Goal: Task Accomplishment & Management: Complete application form

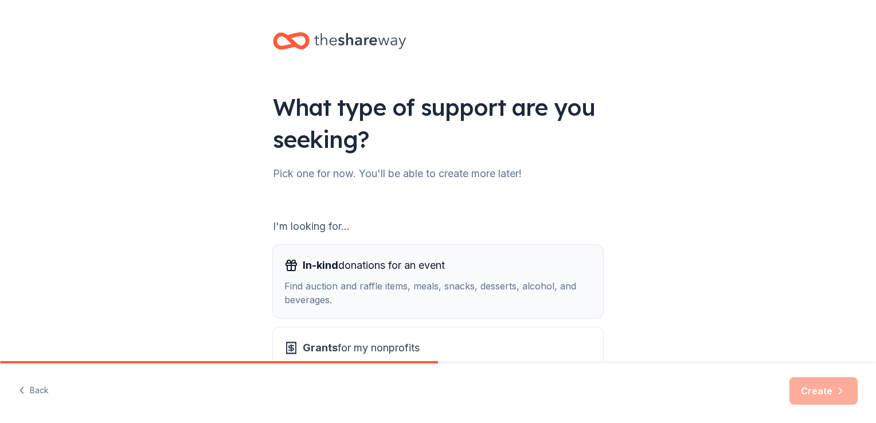
scroll to position [101, 0]
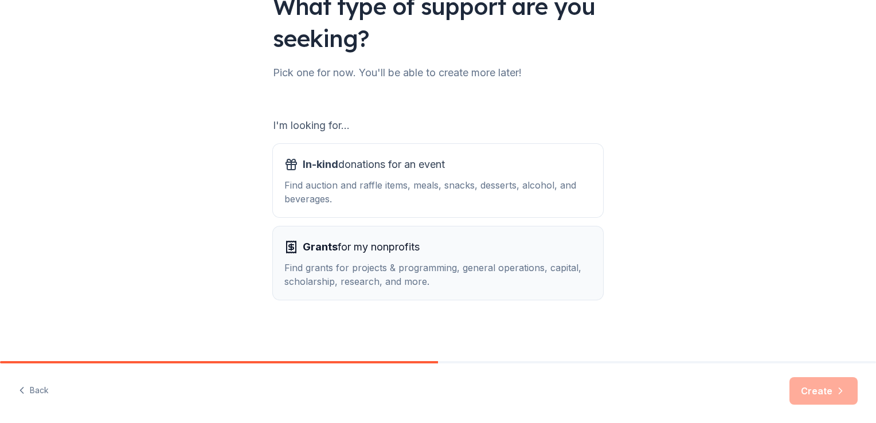
click at [359, 270] on div "Find grants for projects & programming, general operations, capital, scholarshi…" at bounding box center [437, 275] width 307 height 28
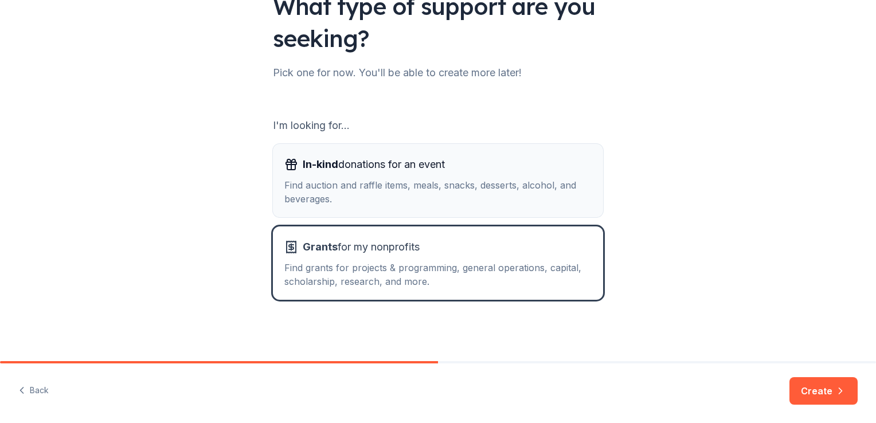
drag, startPoint x: 514, startPoint y: 196, endPoint x: 390, endPoint y: 185, distance: 124.3
click at [390, 185] on div "Find auction and raffle items, meals, snacks, desserts, alcohol, and beverages." at bounding box center [437, 192] width 307 height 28
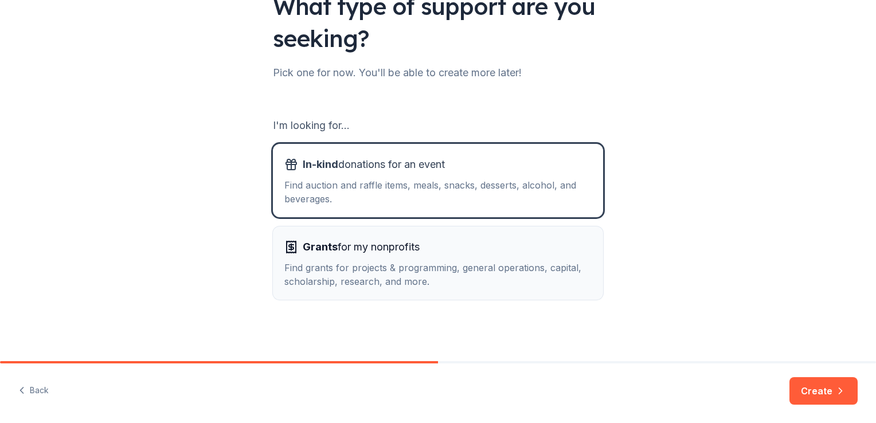
click at [385, 246] on span "Grants for my nonprofits" at bounding box center [361, 247] width 117 height 18
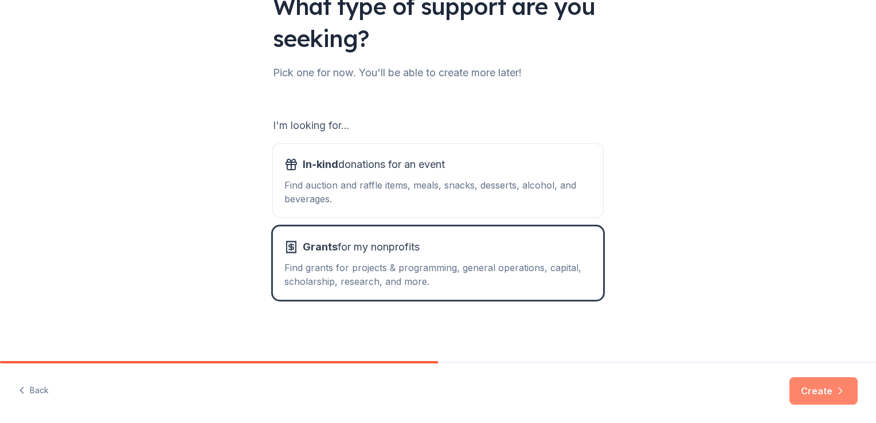
click at [821, 394] on button "Create" at bounding box center [823, 391] width 68 height 28
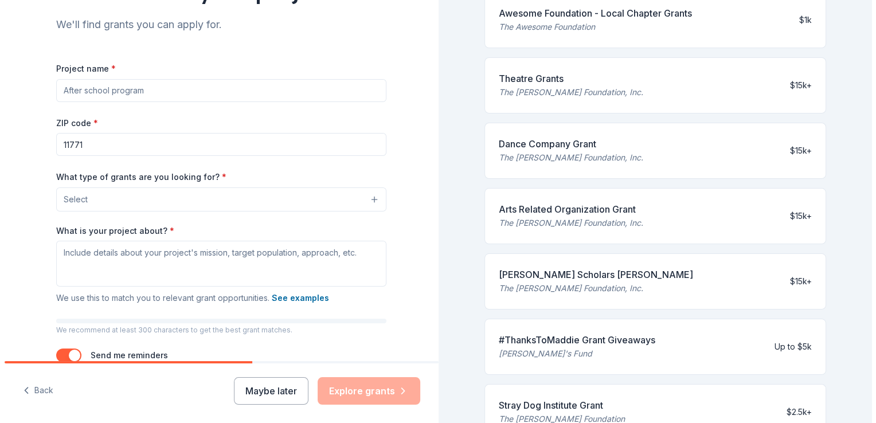
scroll to position [231, 0]
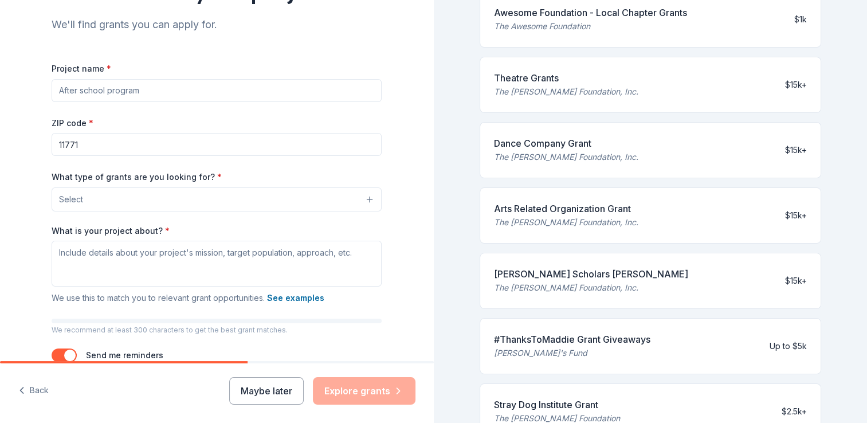
drag, startPoint x: 160, startPoint y: 95, endPoint x: 91, endPoint y: 96, distance: 69.4
click at [91, 96] on input "Project name *" at bounding box center [217, 90] width 330 height 23
type input "X"
type input "C"
type input "Education for children who are neurodivergent"
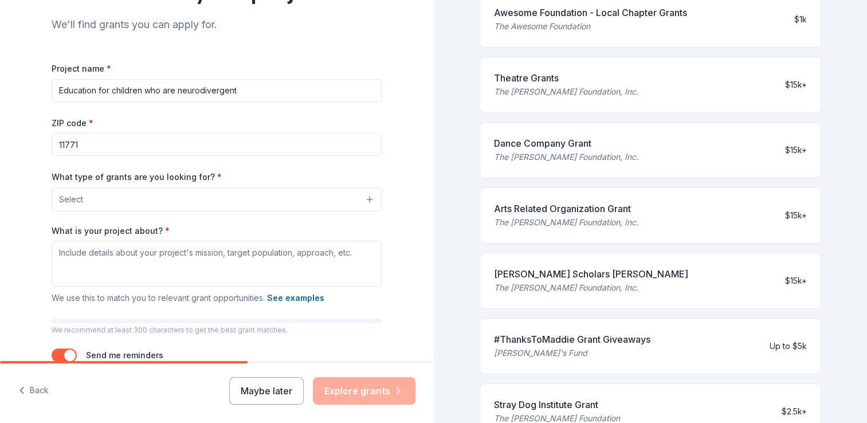
click at [131, 195] on button "Select" at bounding box center [217, 199] width 330 height 24
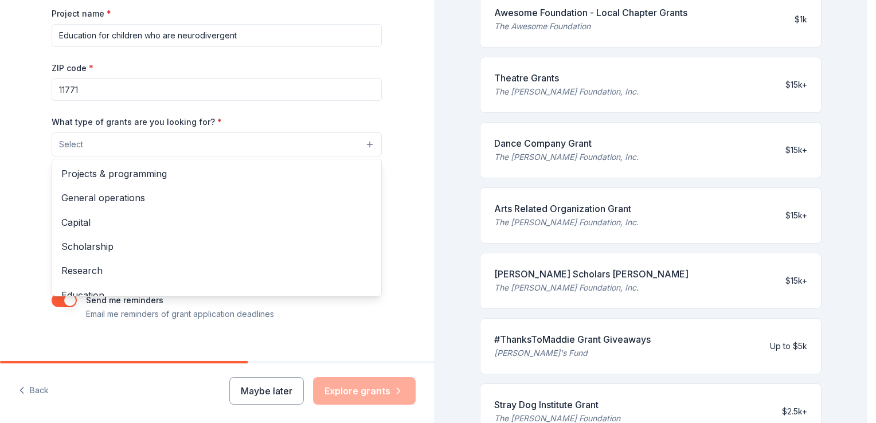
scroll to position [174, 0]
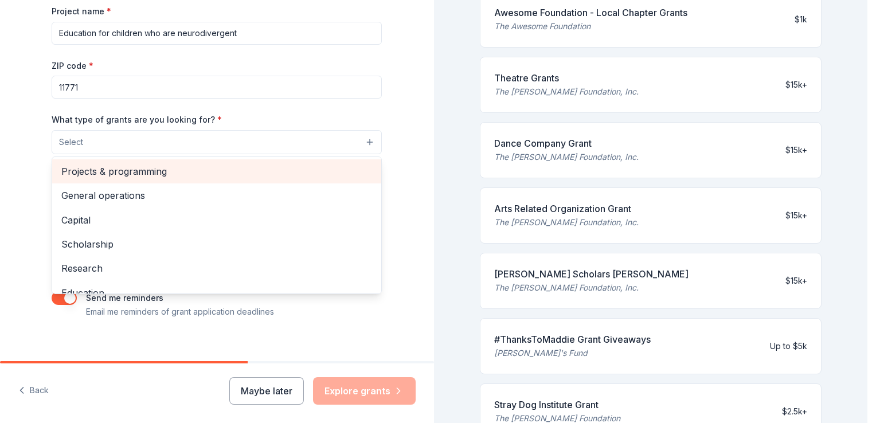
click at [120, 164] on span "Projects & programming" at bounding box center [216, 171] width 311 height 15
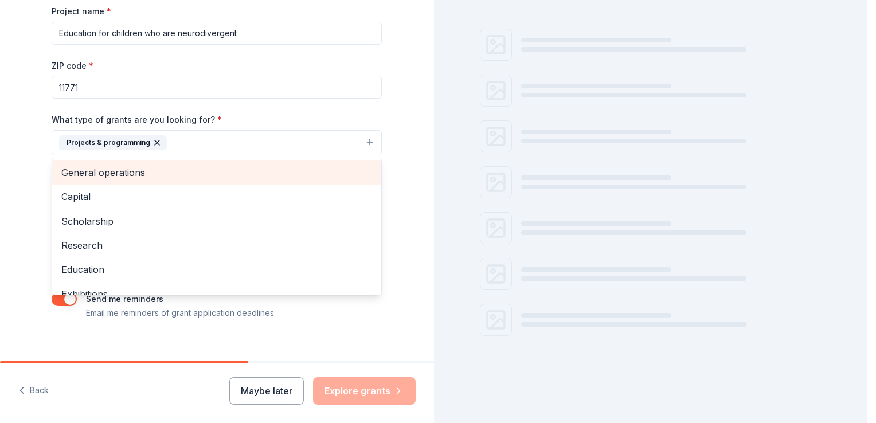
scroll to position [85, 0]
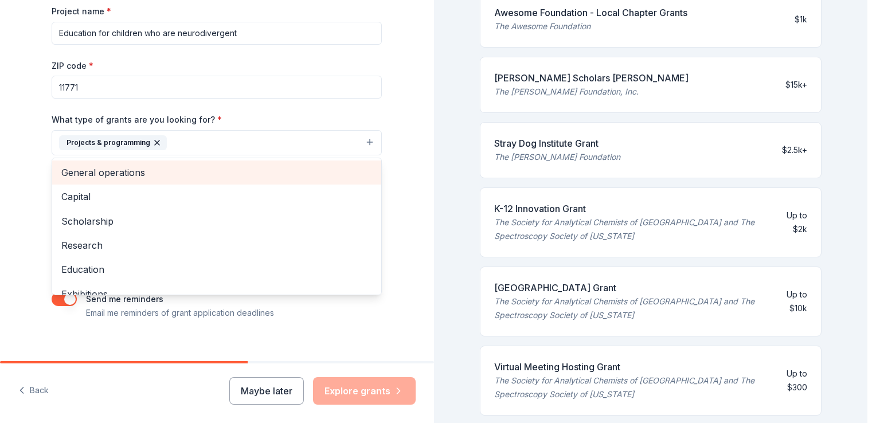
click at [114, 178] on span "General operations" at bounding box center [216, 172] width 311 height 15
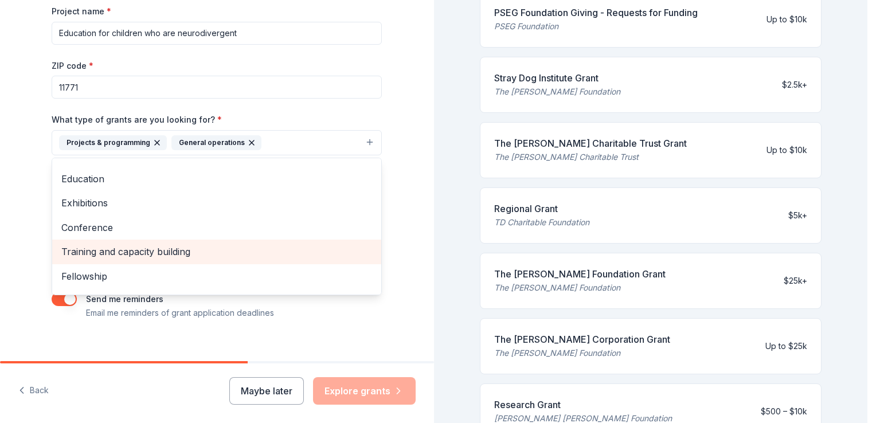
scroll to position [87, 0]
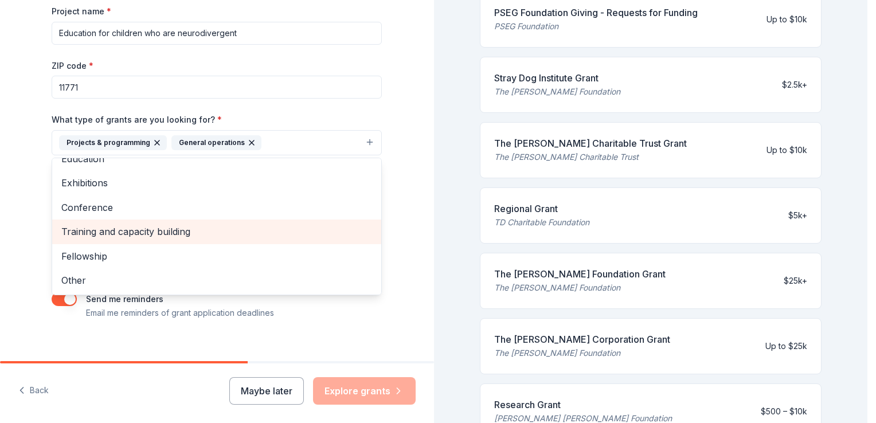
click at [95, 235] on span "Training and capacity building" at bounding box center [216, 231] width 311 height 15
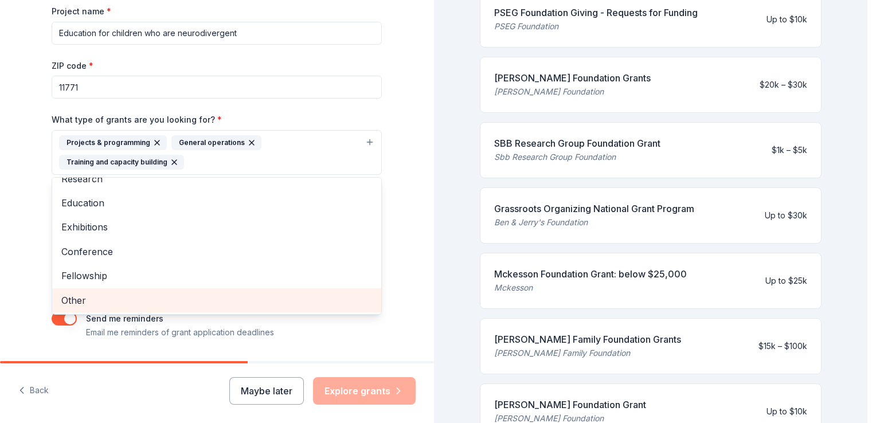
click at [87, 289] on div "Other" at bounding box center [216, 300] width 329 height 24
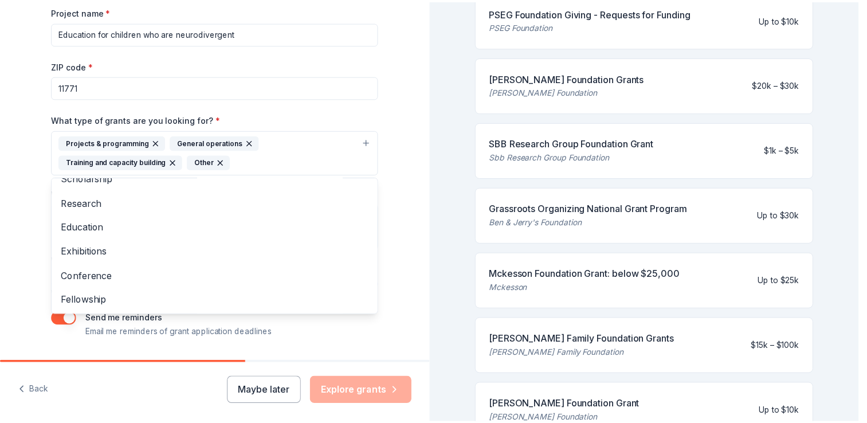
scroll to position [207, 0]
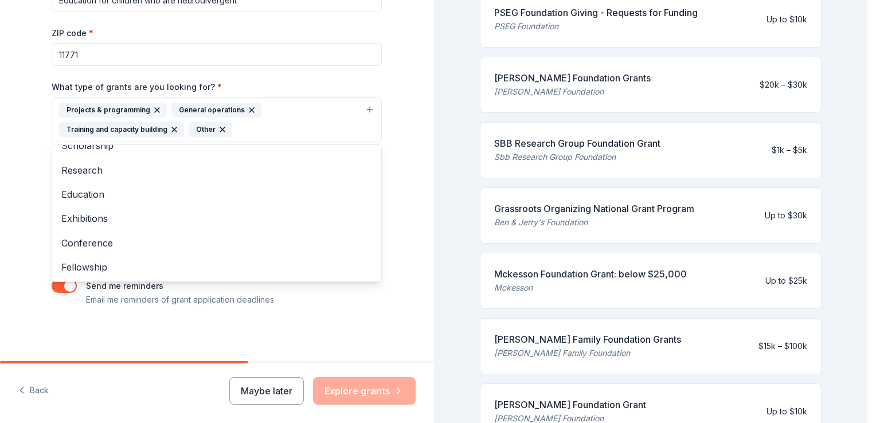
click at [9, 275] on div "Tell us about your project. We'll find grants you can apply for. Project name *…" at bounding box center [217, 77] width 434 height 569
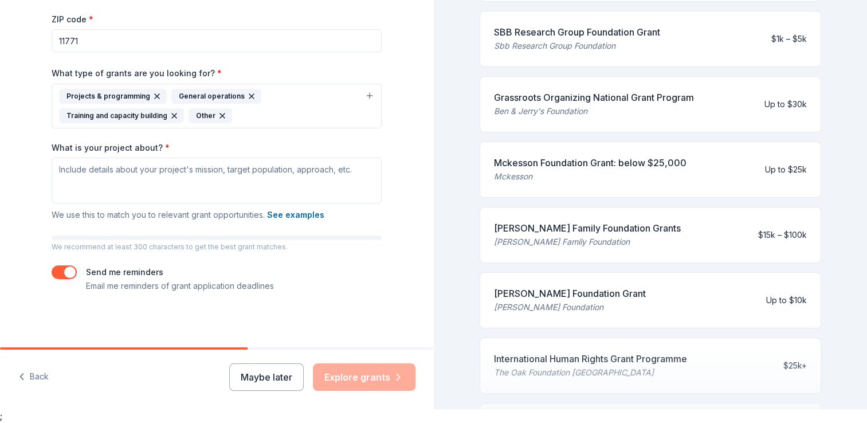
scroll to position [330, 0]
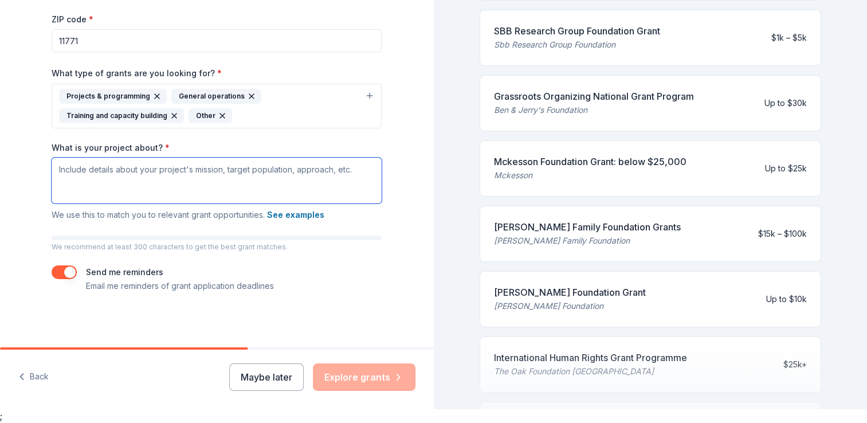
click at [174, 175] on textarea "What is your project about? *" at bounding box center [217, 181] width 330 height 46
click at [156, 175] on textarea "What is your project about? *" at bounding box center [217, 181] width 330 height 46
paste textarea "Loremip do sit ametconse adipi el sed Doeiusmodt incid, Utlabore Etdolo ma a 83…"
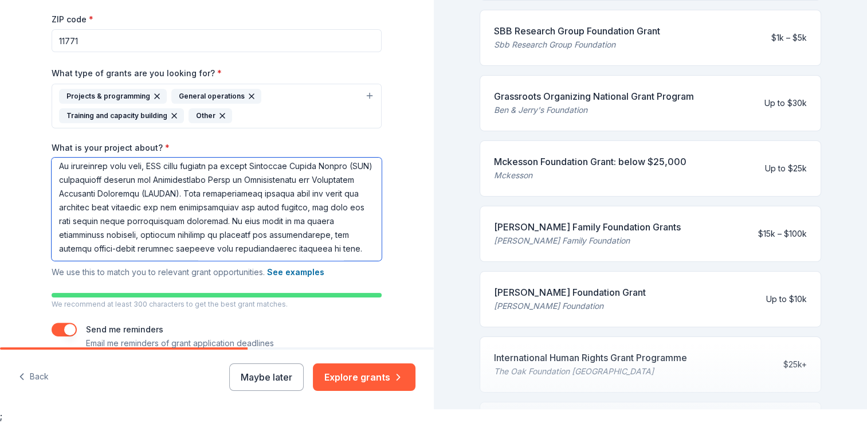
scroll to position [245, 0]
click at [143, 171] on textarea "What is your project about? *" at bounding box center [217, 209] width 330 height 103
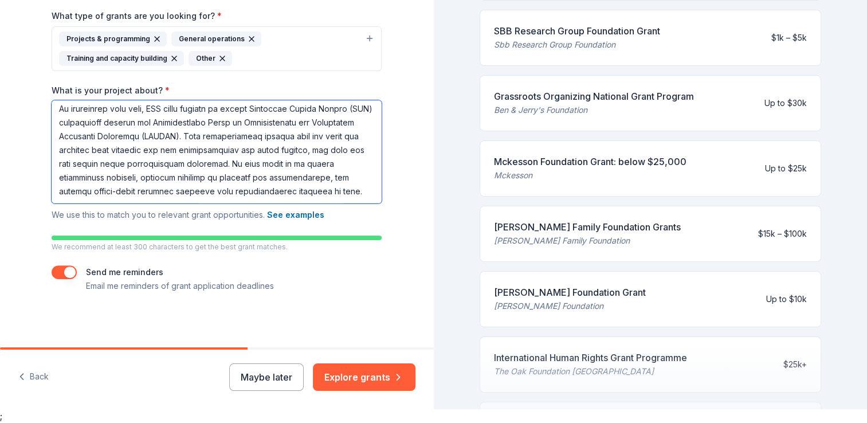
scroll to position [250, 0]
type textarea "Loremip do sit ametconse adipi el sed Doeiusmodt incid, Utlabore Etdolo ma a 83…"
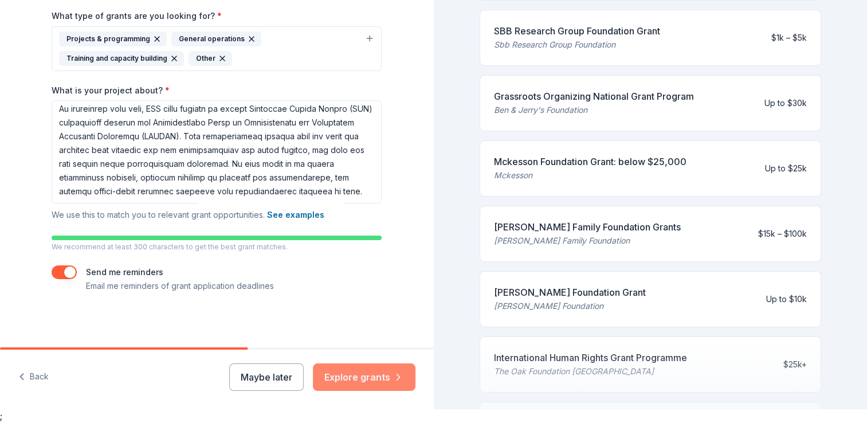
click at [377, 383] on button "Explore grants" at bounding box center [364, 377] width 103 height 28
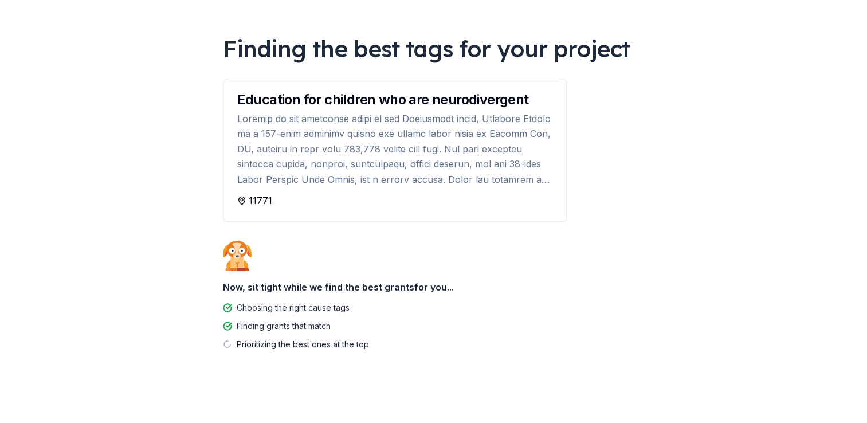
scroll to position [66, 0]
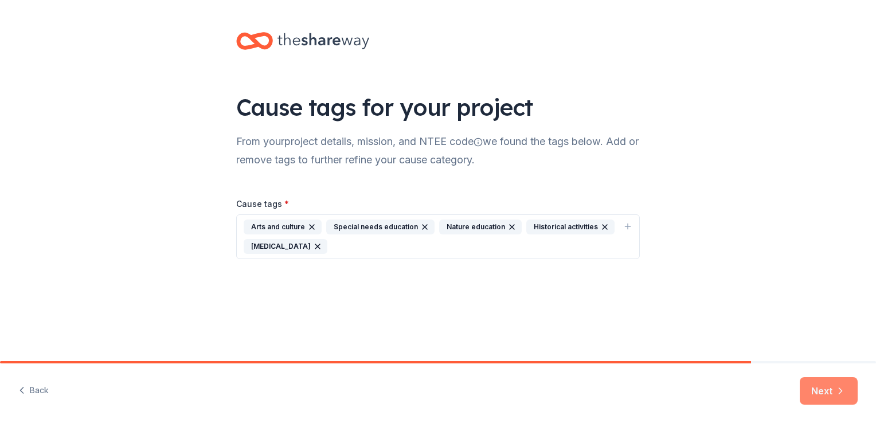
click at [820, 397] on button "Next" at bounding box center [829, 391] width 58 height 28
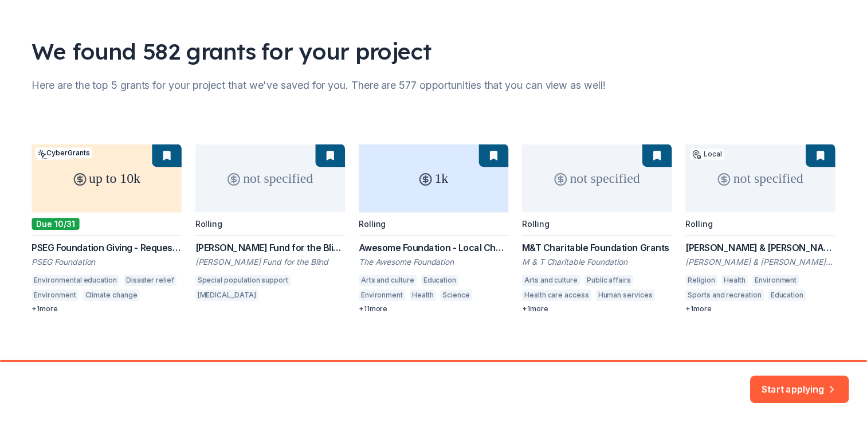
scroll to position [61, 0]
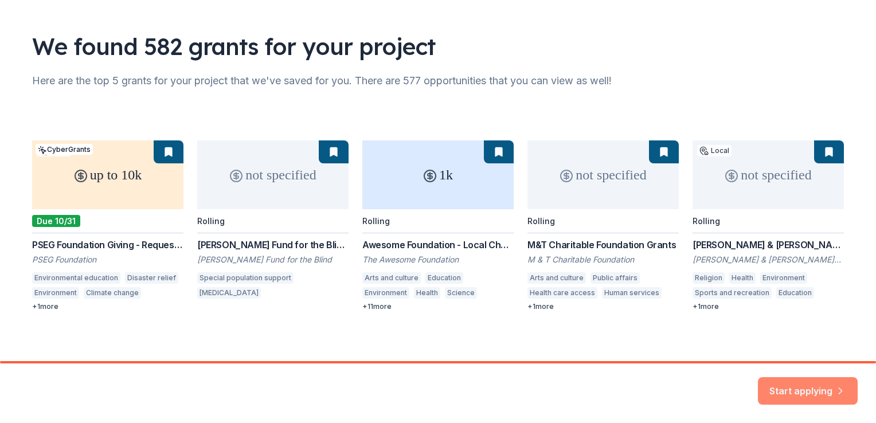
click at [824, 390] on button "Start applying" at bounding box center [808, 384] width 100 height 28
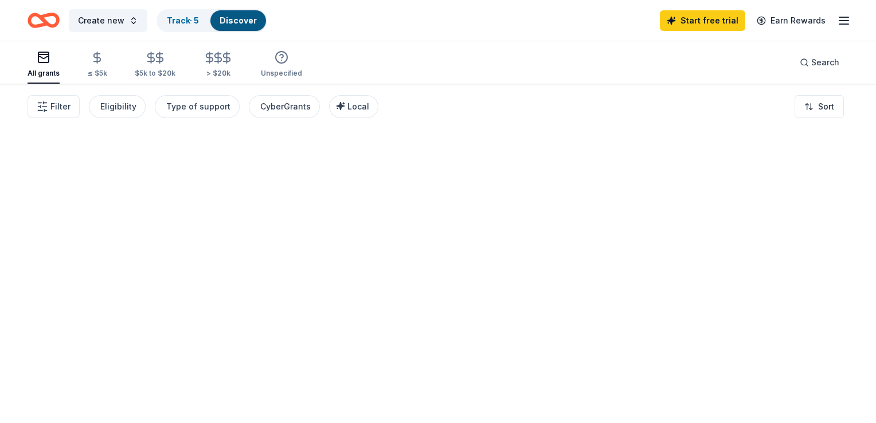
click at [69, 187] on div at bounding box center [438, 253] width 876 height 339
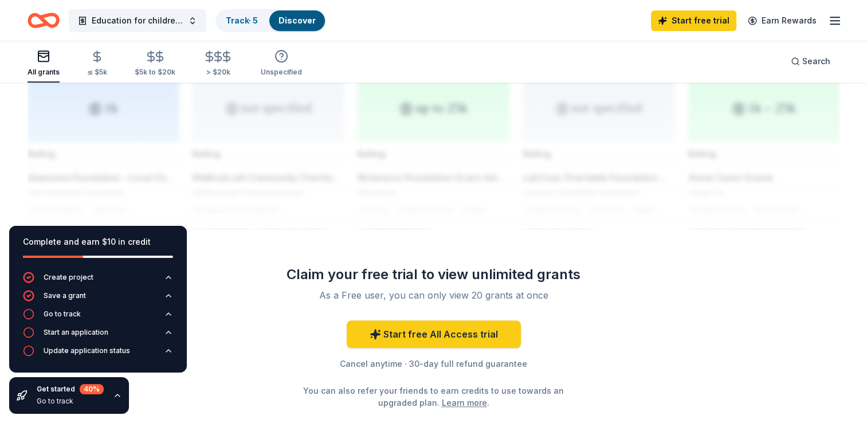
scroll to position [955, 0]
